Goal: Obtain resource: Obtain resource

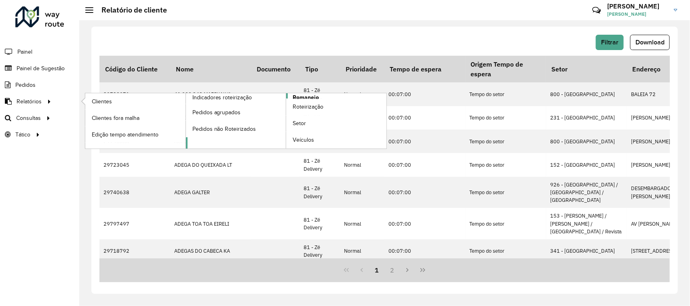
click at [312, 96] on span "Romaneio" at bounding box center [306, 97] width 26 height 8
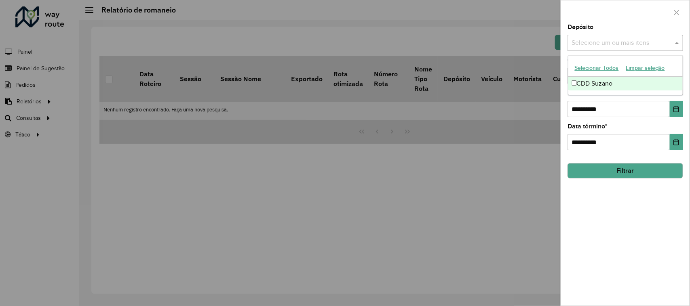
click at [581, 40] on input "text" at bounding box center [620, 43] width 103 height 10
click at [594, 85] on div "CDD Suzano" at bounding box center [625, 84] width 115 height 14
click at [623, 14] on div at bounding box center [625, 12] width 128 height 24
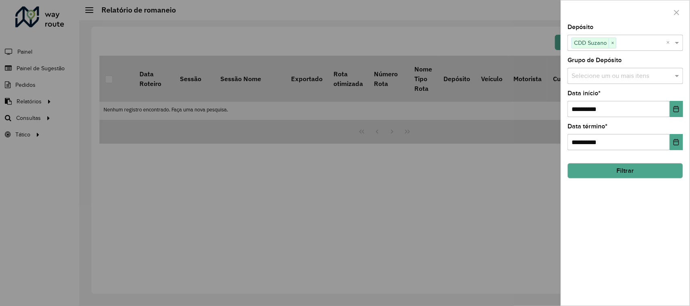
click at [606, 75] on input "text" at bounding box center [620, 77] width 103 height 10
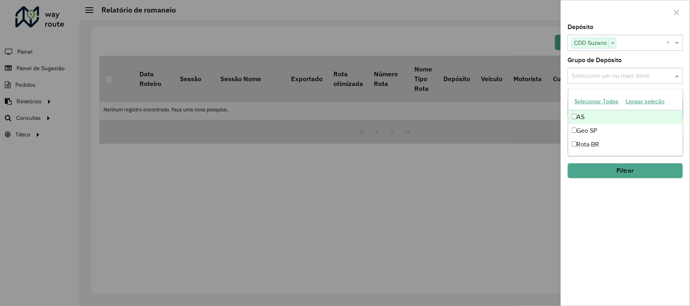
click at [625, 17] on div at bounding box center [625, 12] width 128 height 24
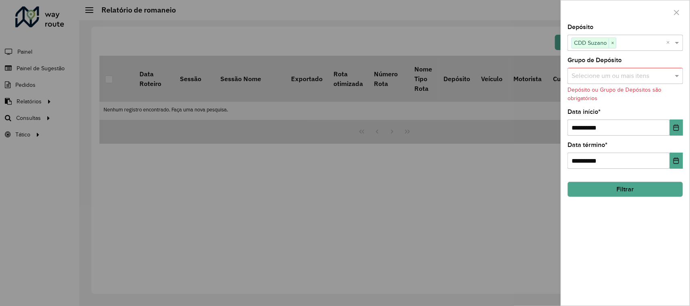
click at [621, 98] on div "Depósito ou Grupo de Depósitos são obrigatórios" at bounding box center [625, 94] width 116 height 17
click at [622, 81] on input "text" at bounding box center [620, 77] width 103 height 10
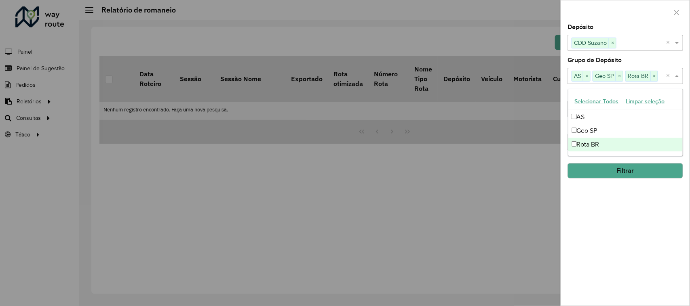
click at [597, 173] on button "Filtrar" at bounding box center [625, 170] width 116 height 15
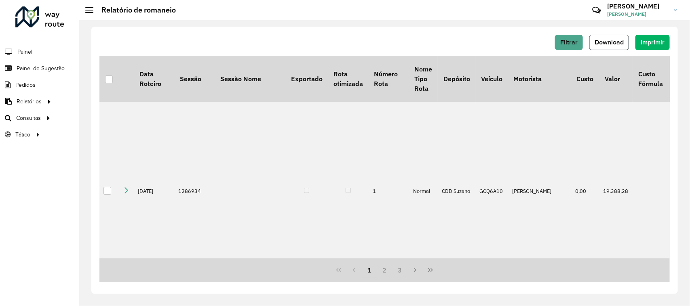
click at [615, 39] on span "Download" at bounding box center [608, 42] width 29 height 7
